Goal: Find specific page/section

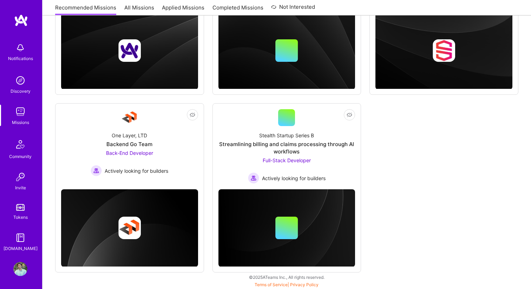
scroll to position [185, 0]
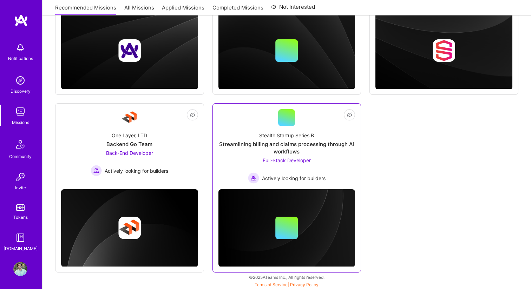
click at [330, 153] on div "Streamlining billing and claims processing through AI workflows" at bounding box center [286, 147] width 137 height 15
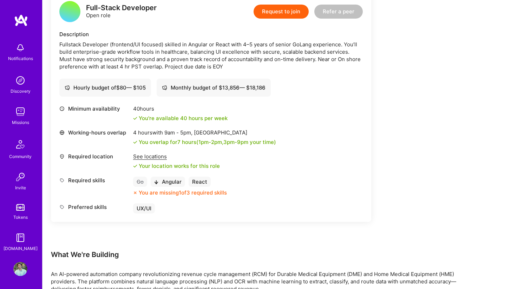
scroll to position [193, 0]
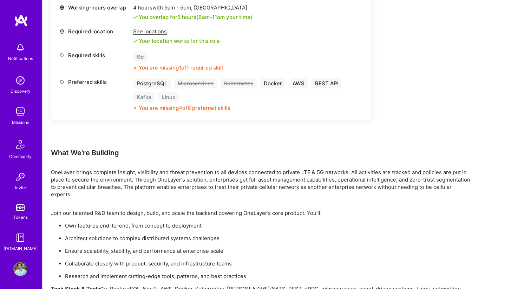
scroll to position [375, 0]
